Goal: Complete application form: Complete application form

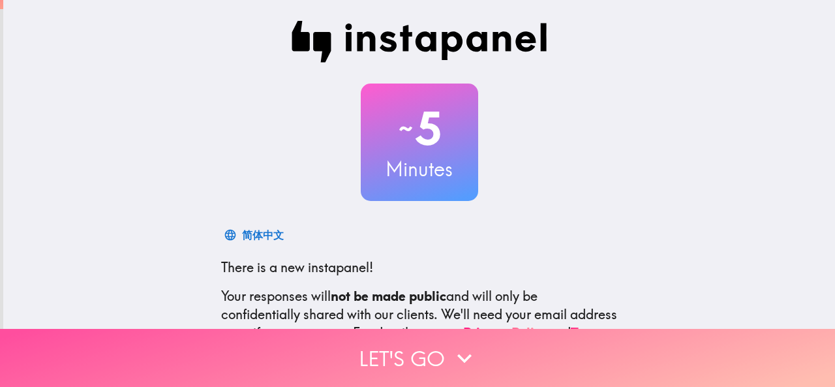
drag, startPoint x: 398, startPoint y: 331, endPoint x: 397, endPoint y: 311, distance: 20.3
click at [398, 329] on button "Let's go" at bounding box center [417, 358] width 835 height 58
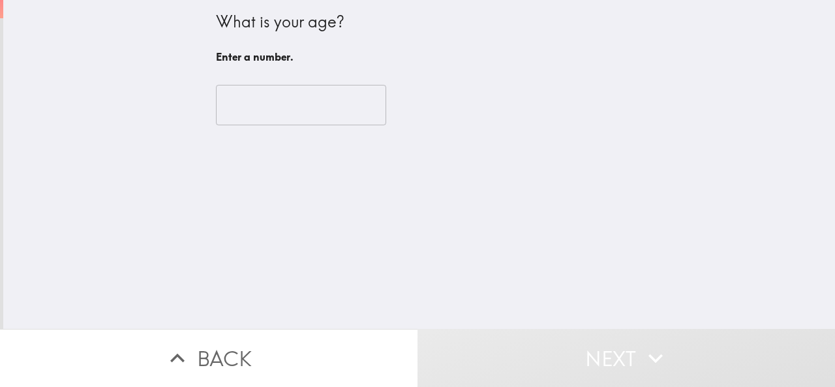
click at [287, 97] on input "number" at bounding box center [301, 105] width 170 height 40
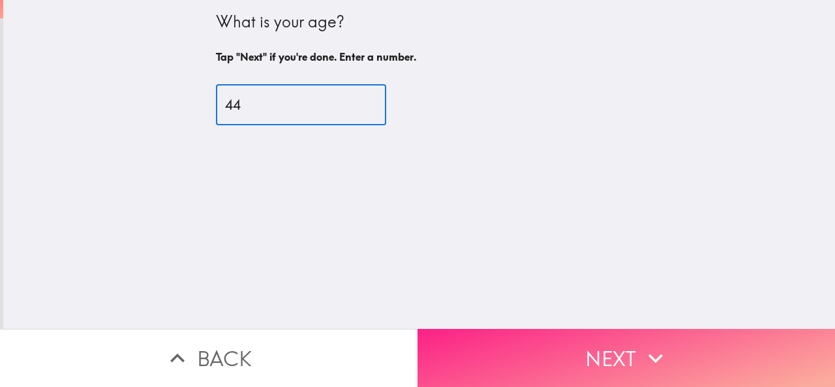
type input "44"
click at [577, 331] on button "Next" at bounding box center [627, 358] width 418 height 58
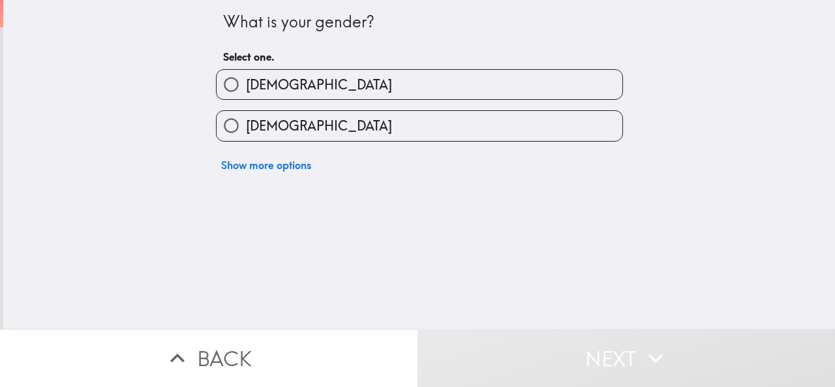
click at [247, 89] on span "[DEMOGRAPHIC_DATA]" at bounding box center [319, 85] width 146 height 18
click at [246, 89] on input "[DEMOGRAPHIC_DATA]" at bounding box center [231, 84] width 29 height 29
radio input "true"
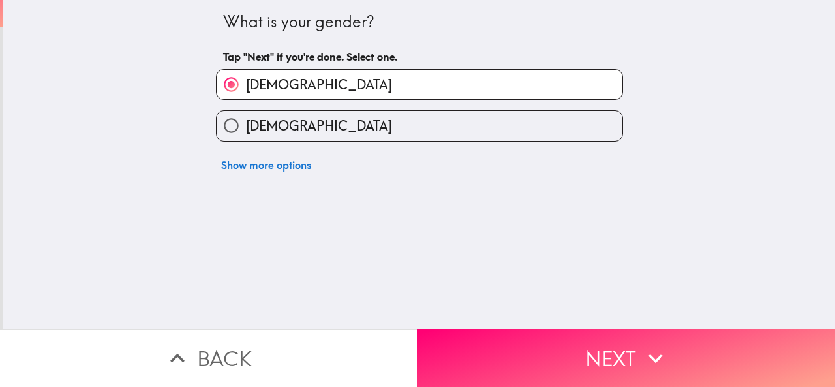
click at [606, 345] on button "Next" at bounding box center [627, 358] width 418 height 58
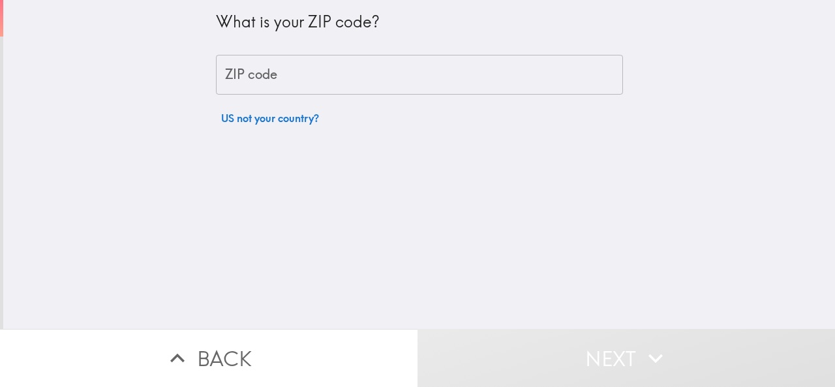
click at [277, 80] on input "ZIP code" at bounding box center [419, 75] width 407 height 40
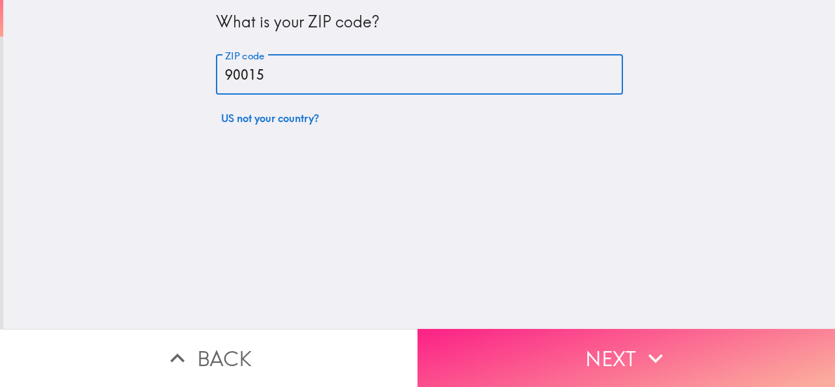
type input "90015"
click at [606, 339] on button "Next" at bounding box center [627, 358] width 418 height 58
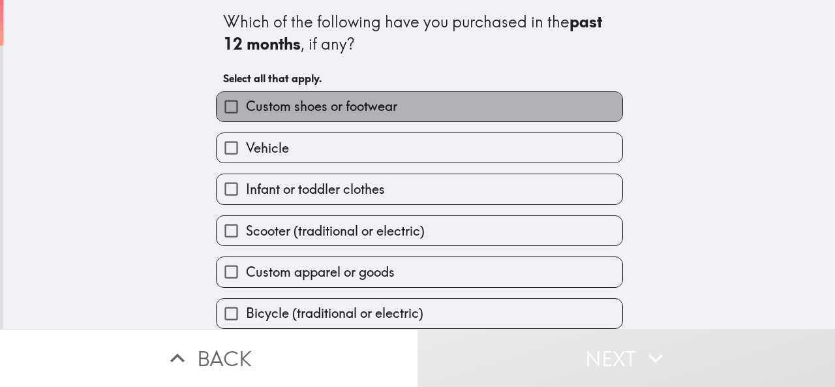
click at [341, 109] on span "Custom shoes or footwear" at bounding box center [321, 106] width 151 height 18
click at [246, 109] on input "Custom shoes or footwear" at bounding box center [231, 106] width 29 height 29
checkbox input "true"
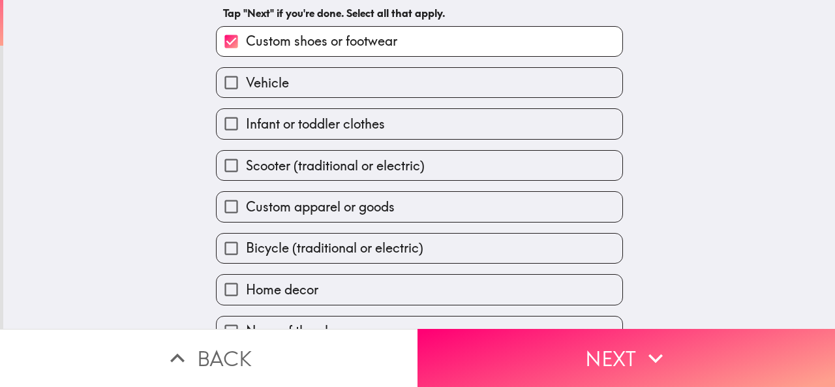
scroll to position [96, 0]
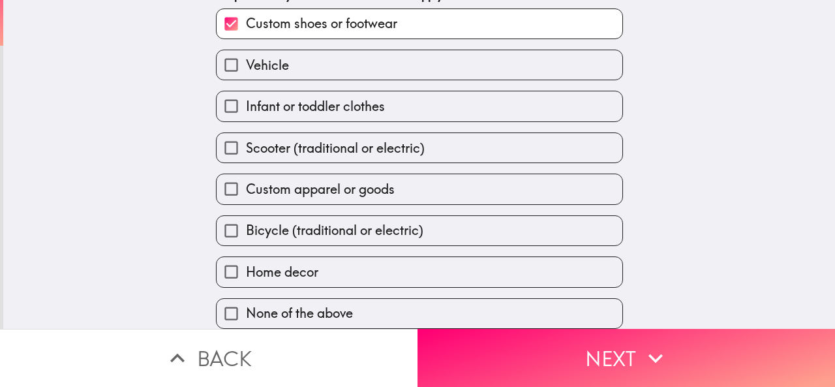
drag, startPoint x: 307, startPoint y: 271, endPoint x: 330, endPoint y: 267, distance: 23.9
click at [307, 271] on label "Home decor" at bounding box center [420, 271] width 406 height 29
click at [246, 271] on input "Home decor" at bounding box center [231, 271] width 29 height 29
checkbox input "true"
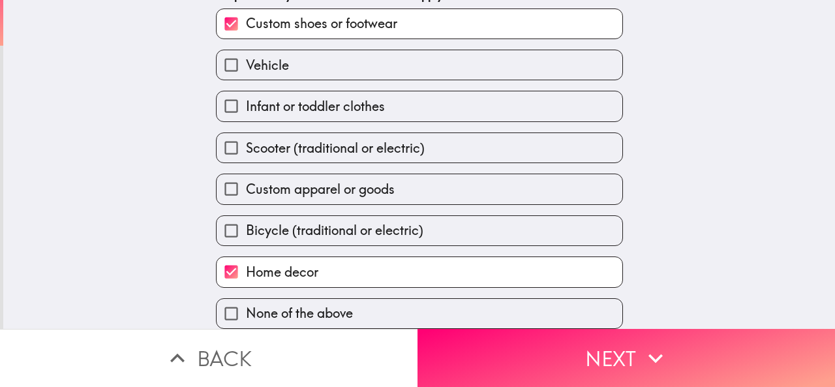
click at [533, 342] on button "Next" at bounding box center [627, 358] width 418 height 58
